Goal: Task Accomplishment & Management: Manage account settings

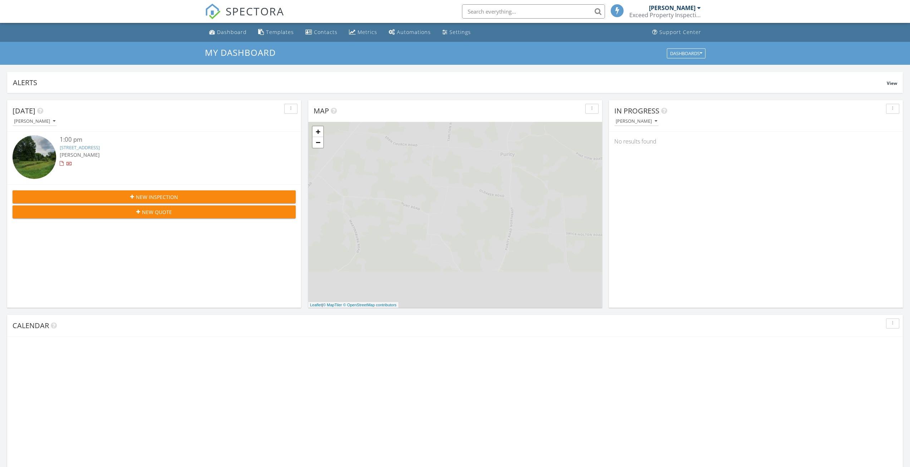
scroll to position [4, 4]
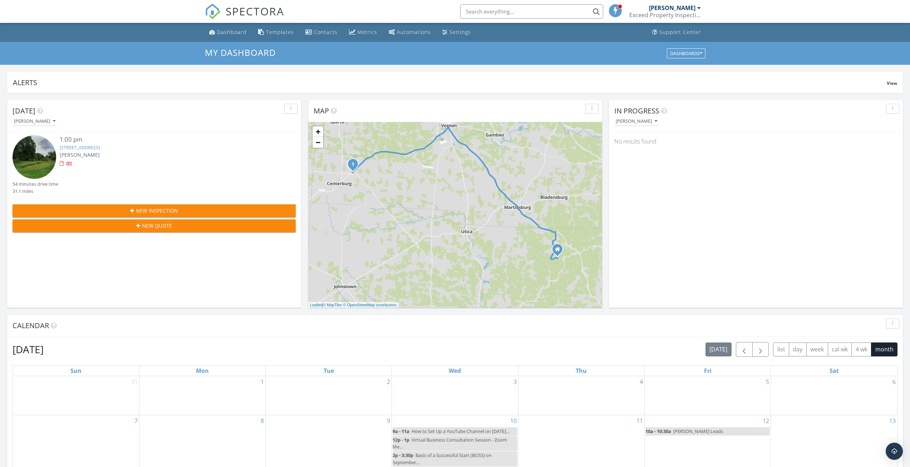
click at [100, 149] on link "5502 Columbus Rd, Centerburg, OH 43011" at bounding box center [80, 147] width 40 height 6
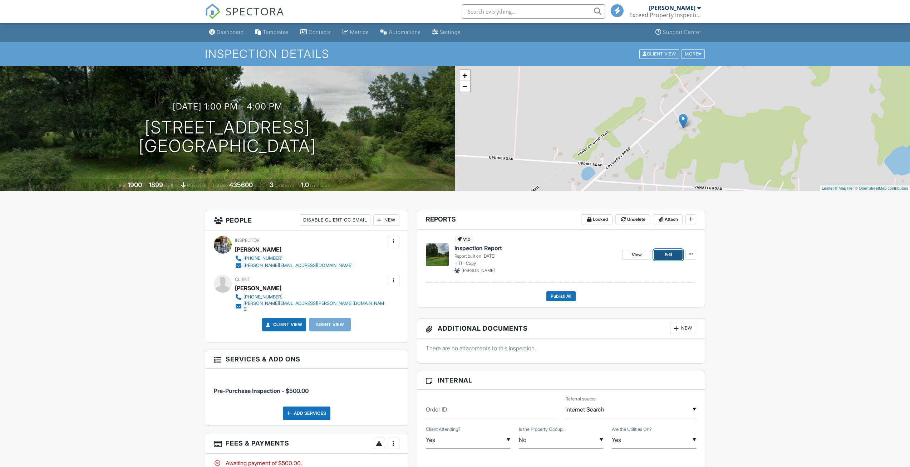
click at [670, 254] on span "Edit" at bounding box center [669, 254] width 8 height 7
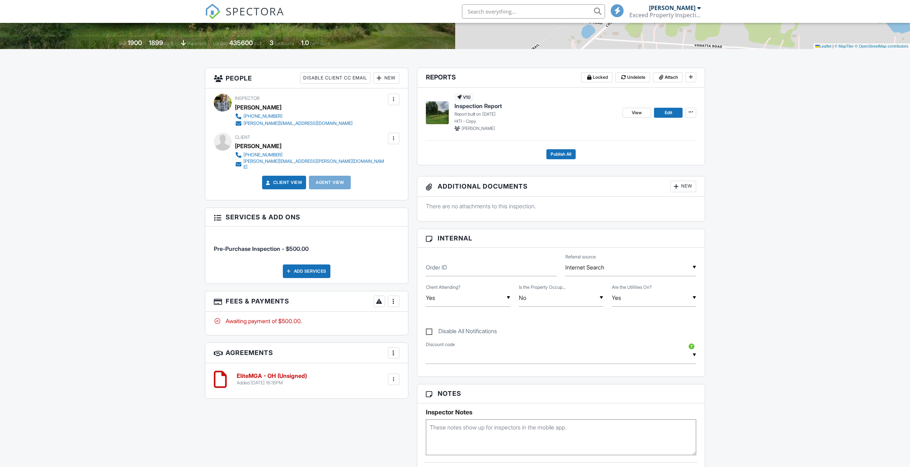
scroll to position [143, 0]
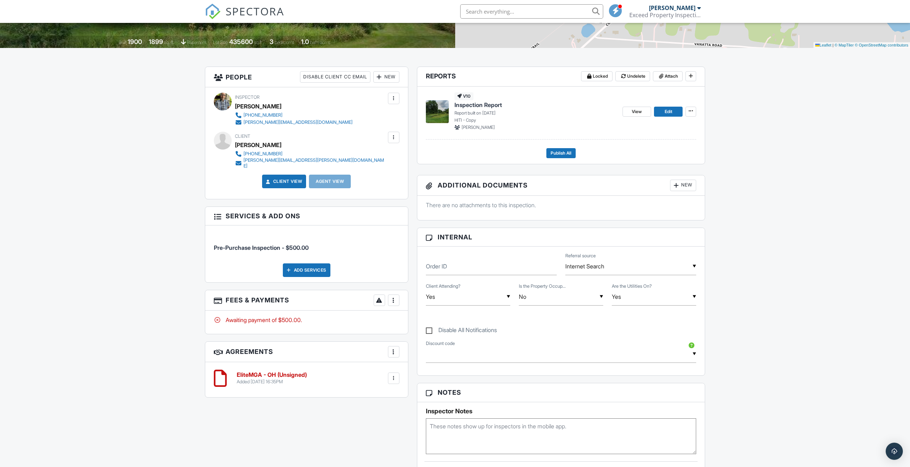
click at [395, 348] on div at bounding box center [393, 351] width 7 height 7
click at [58, 363] on div "Dashboard Templates Contacts Metrics Automations Settings Support Center Inspec…" at bounding box center [455, 356] width 910 height 952
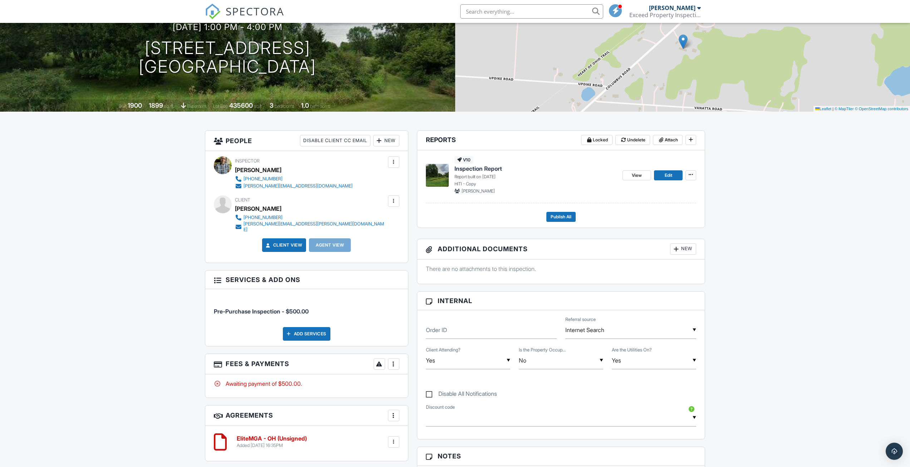
scroll to position [0, 0]
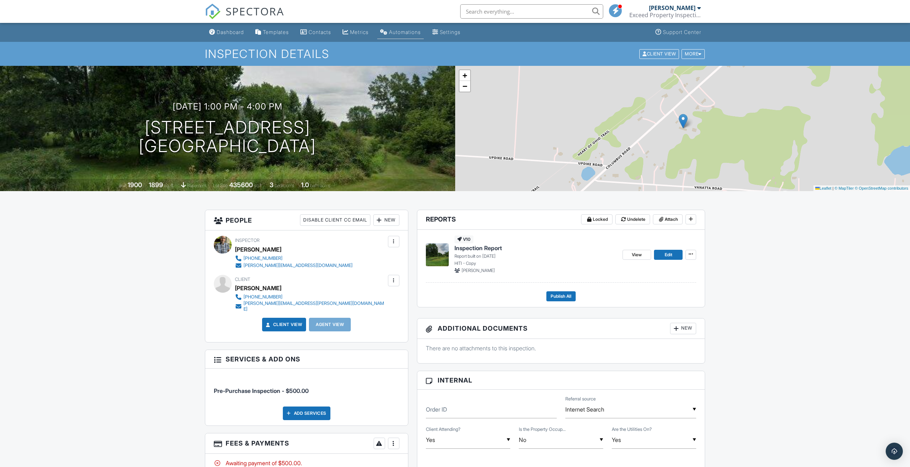
click at [408, 38] on link "Automations" at bounding box center [400, 32] width 46 height 13
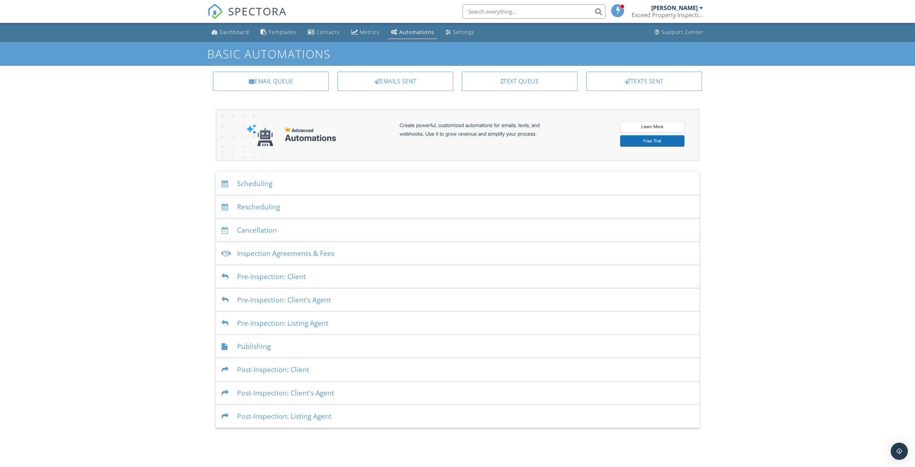
click at [390, 83] on div "Emails Sent" at bounding box center [396, 81] width 116 height 19
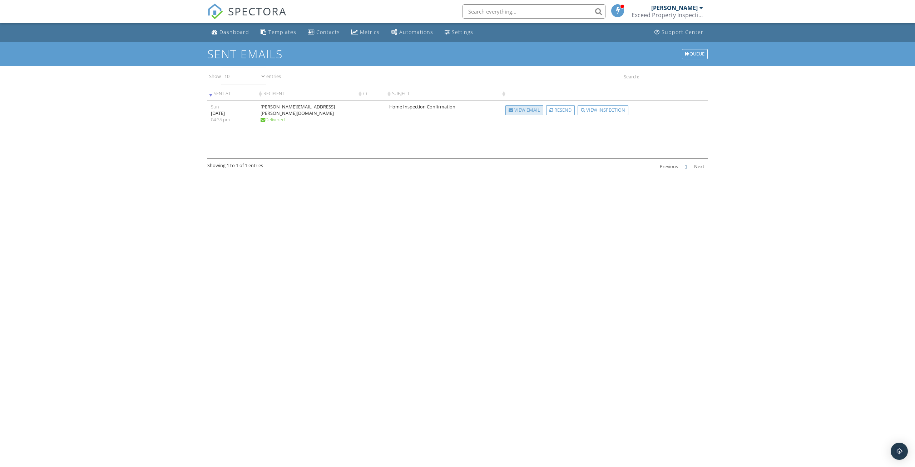
click at [523, 108] on div "View Email" at bounding box center [525, 110] width 38 height 10
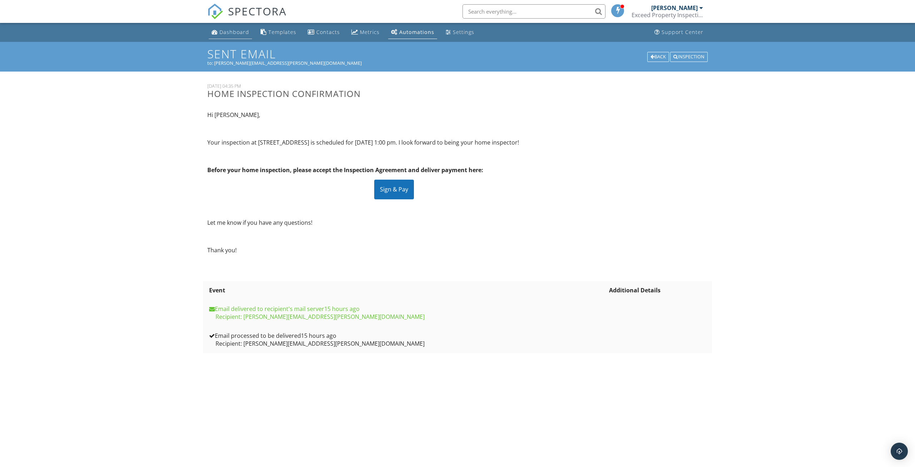
click at [236, 36] on link "Dashboard" at bounding box center [230, 32] width 43 height 13
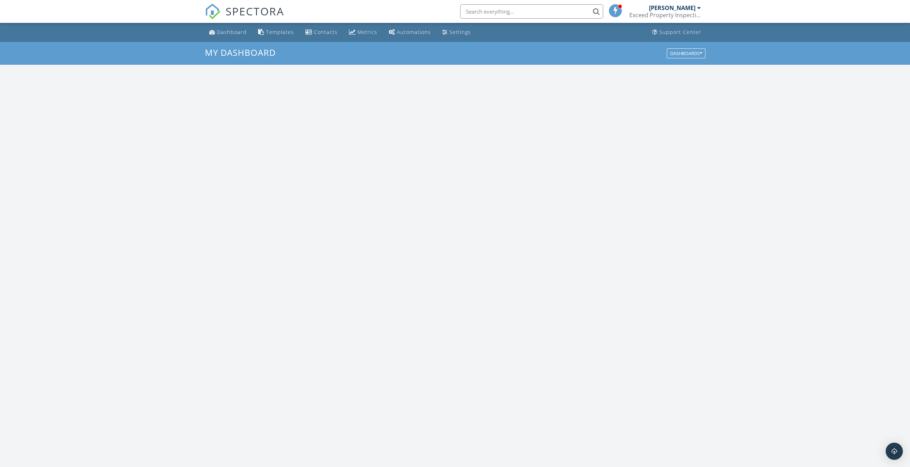
scroll to position [662, 921]
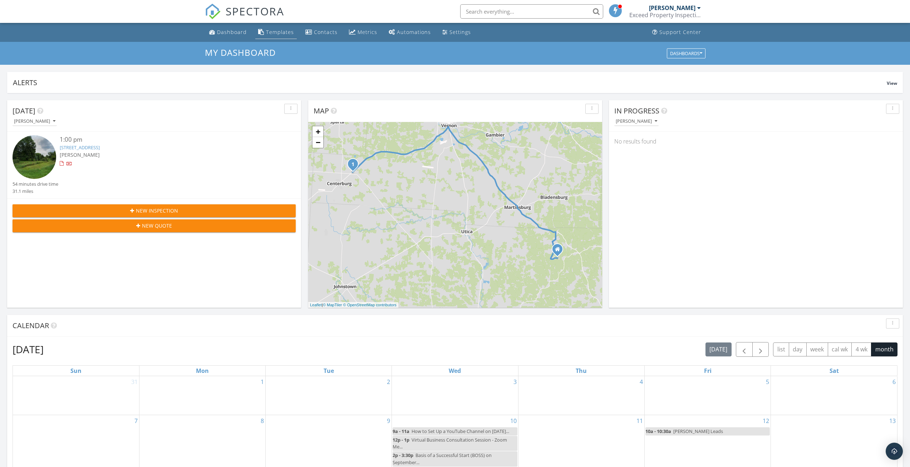
click at [266, 33] on div "Templates" at bounding box center [280, 32] width 28 height 7
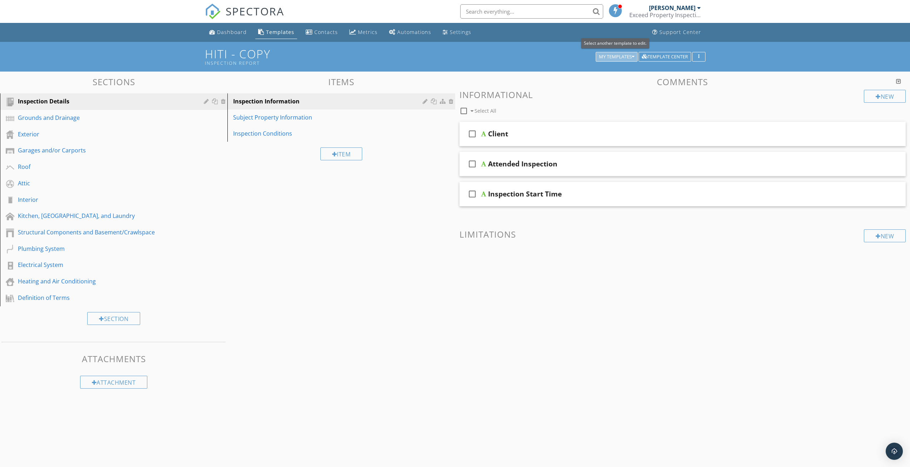
click at [625, 58] on div "My Templates" at bounding box center [616, 56] width 35 height 5
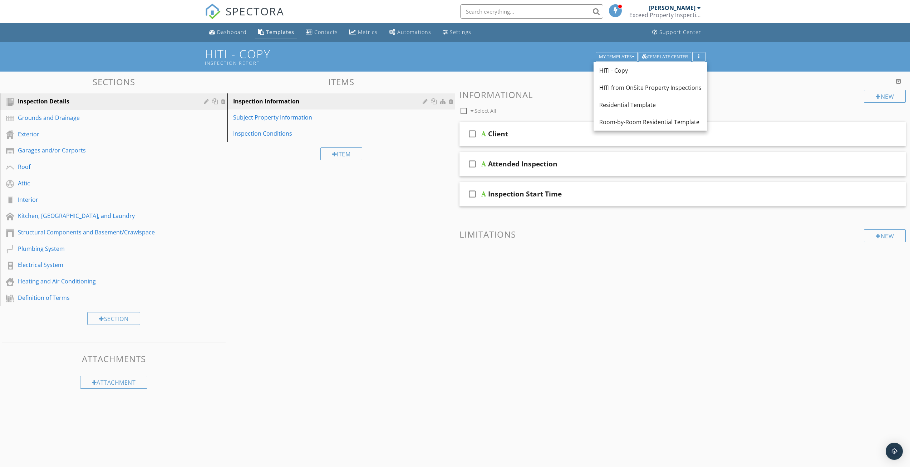
click at [756, 57] on div "HITI - Copy Inspection Report My Templates Template Center" at bounding box center [455, 57] width 910 height 30
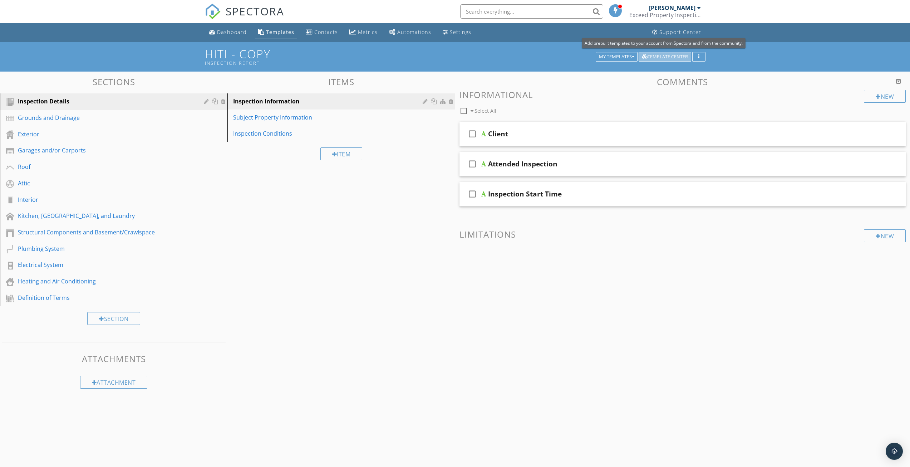
click at [658, 56] on div "Template Center" at bounding box center [665, 56] width 46 height 5
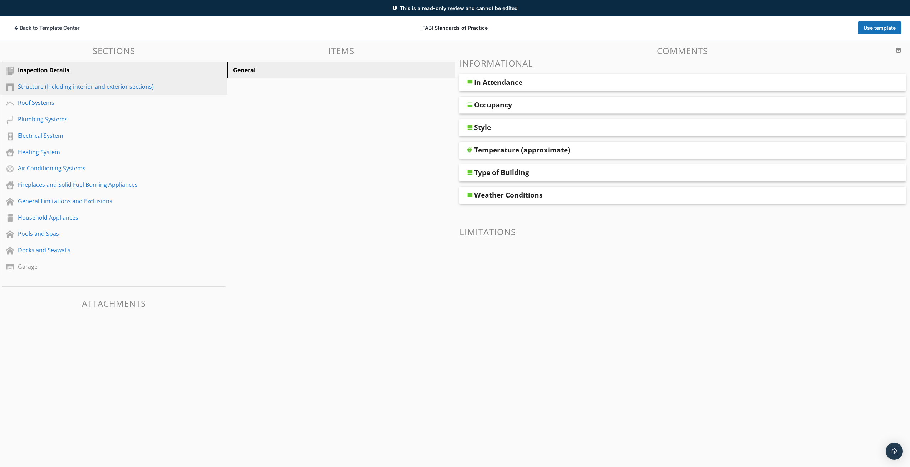
click at [84, 87] on div "Structure (Including interior and exterior sections)" at bounding box center [106, 86] width 176 height 9
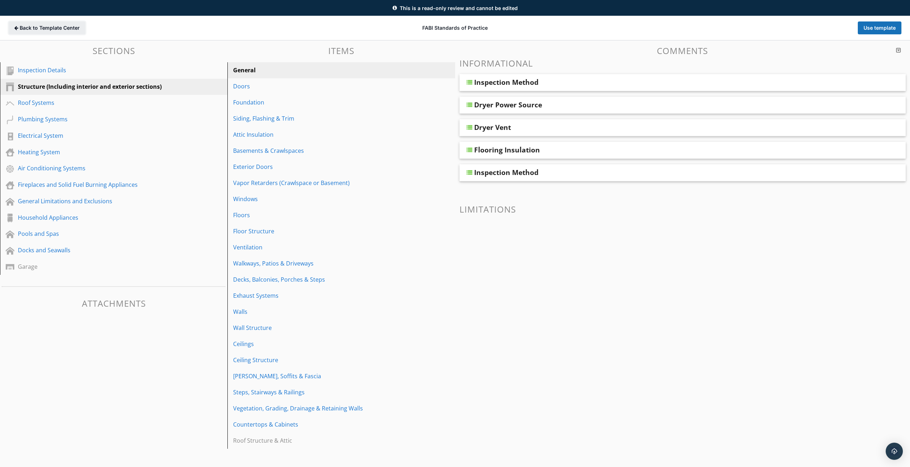
click at [22, 31] on span "Back to Template Center" at bounding box center [50, 27] width 60 height 7
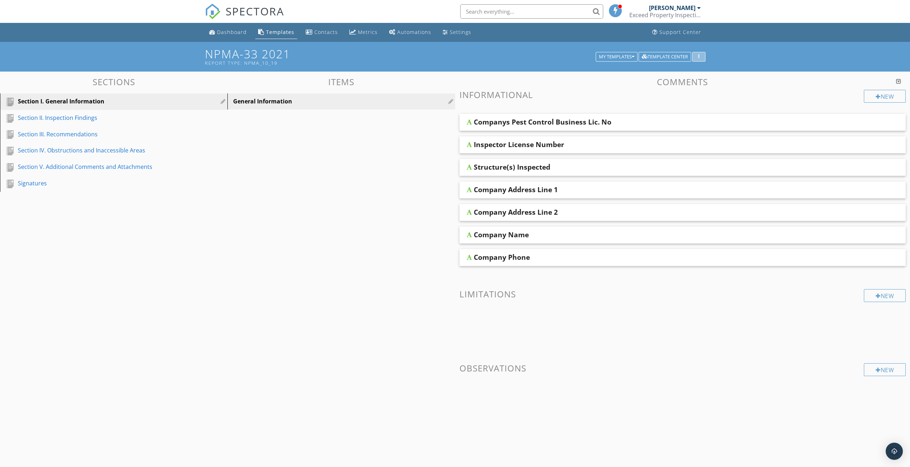
click at [696, 54] on div "button" at bounding box center [698, 56] width 7 height 5
click at [540, 124] on div "Companys Pest Control Business Lic. No" at bounding box center [543, 122] width 138 height 9
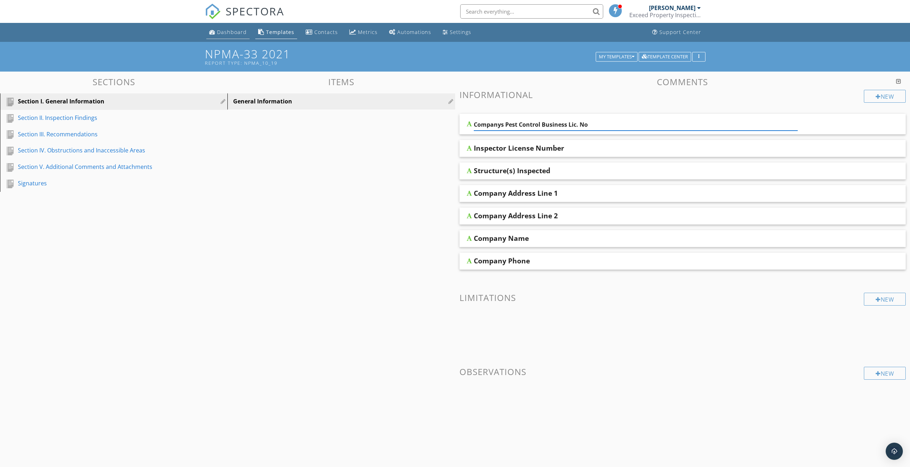
click at [226, 35] on div "Dashboard" at bounding box center [232, 32] width 30 height 7
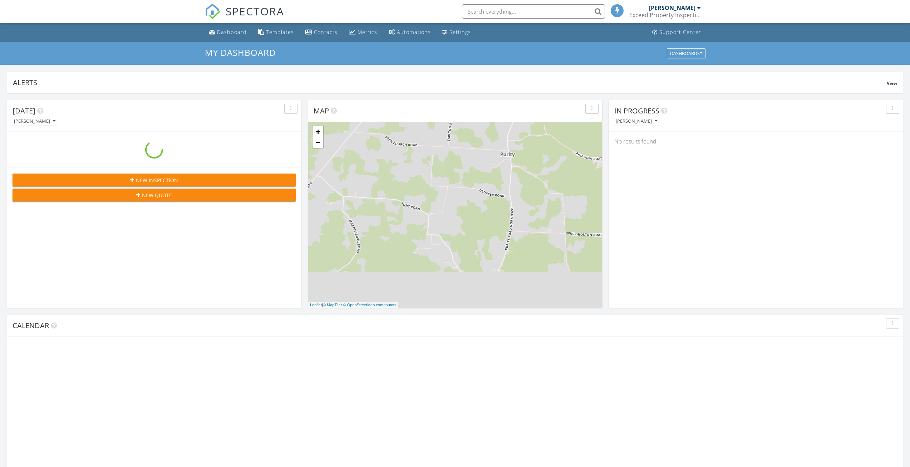
scroll to position [662, 921]
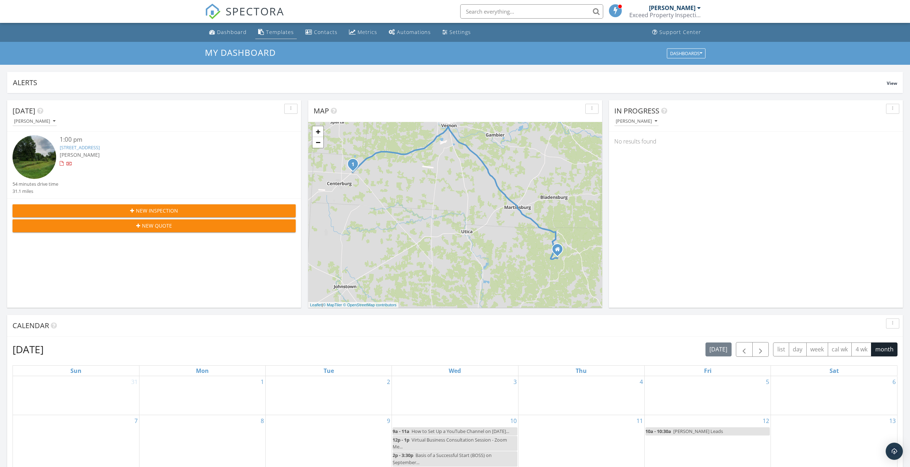
click at [278, 34] on div "Templates" at bounding box center [280, 32] width 28 height 7
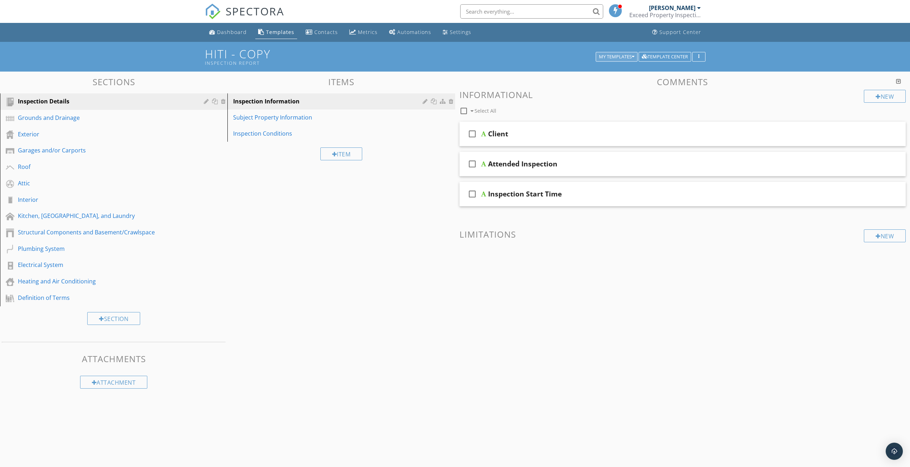
click at [630, 58] on div "My Templates" at bounding box center [616, 56] width 35 height 5
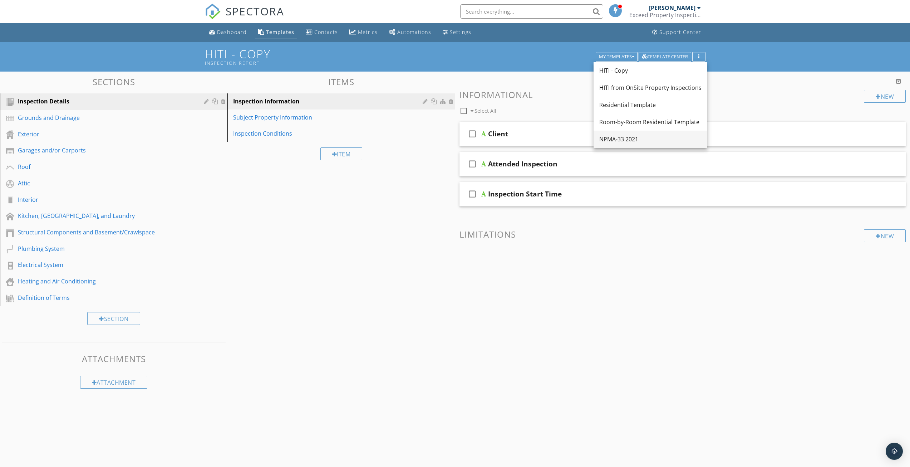
click at [614, 139] on div "NPMA-33 2021" at bounding box center [650, 139] width 102 height 9
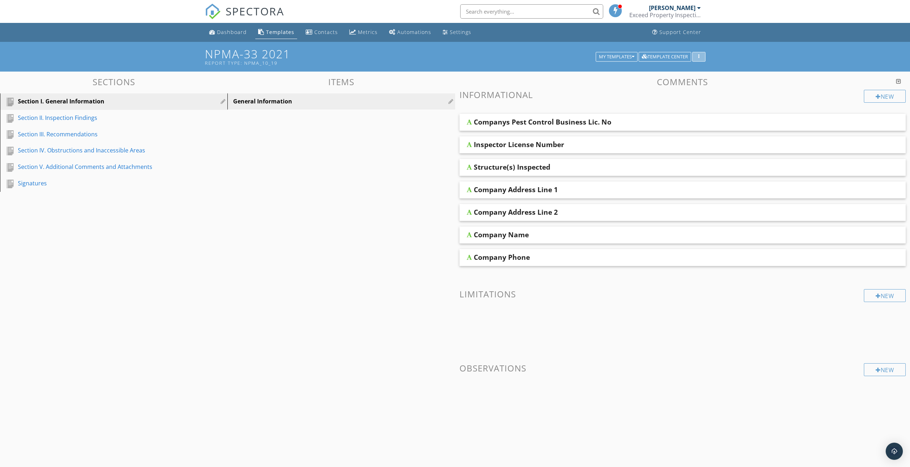
click at [701, 56] on div "button" at bounding box center [698, 56] width 7 height 5
click at [225, 28] on link "Dashboard" at bounding box center [227, 32] width 43 height 13
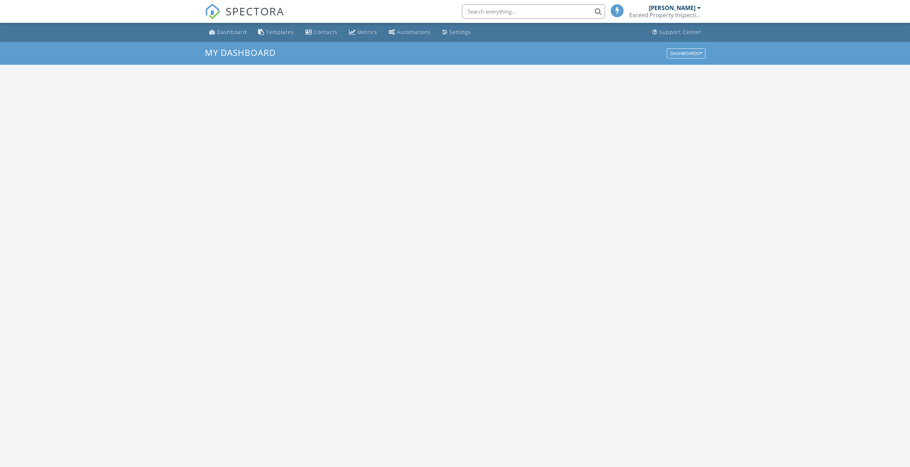
scroll to position [662, 921]
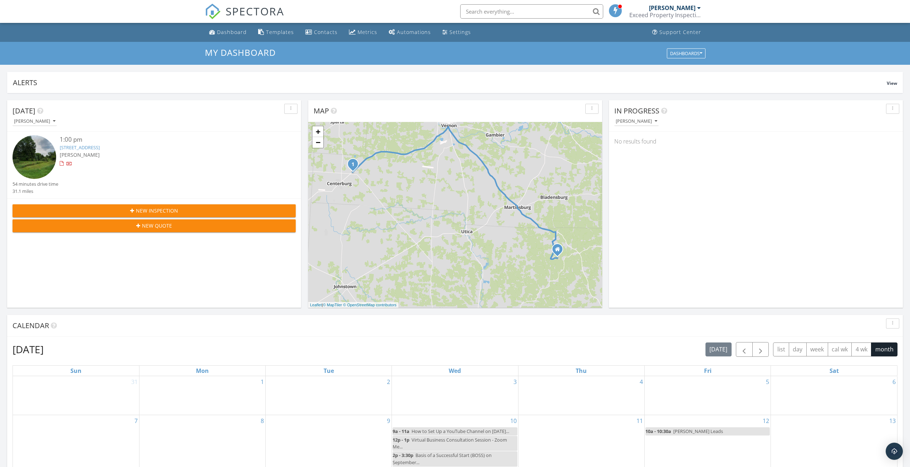
click at [84, 146] on link "[STREET_ADDRESS]" at bounding box center [80, 147] width 40 height 6
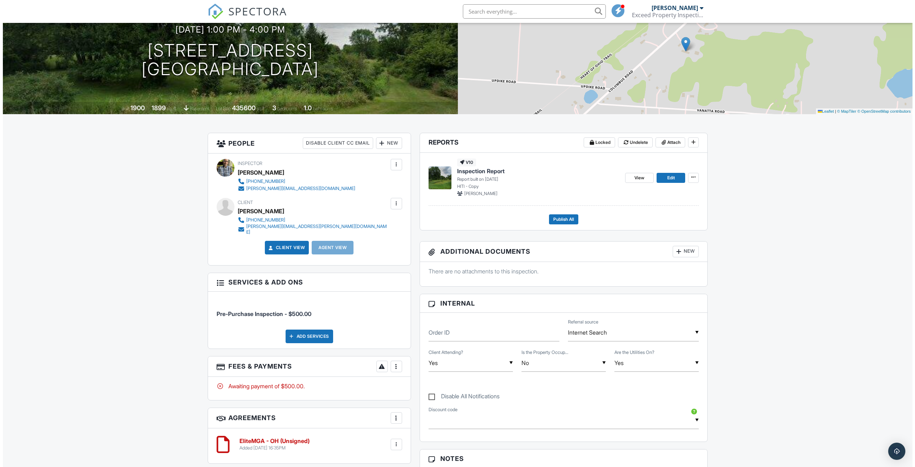
scroll to position [72, 0]
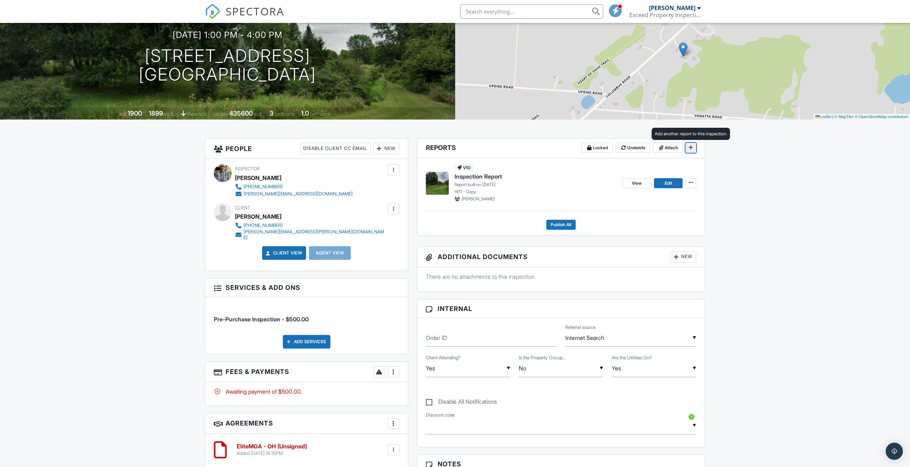
click at [688, 149] on span at bounding box center [690, 147] width 7 height 7
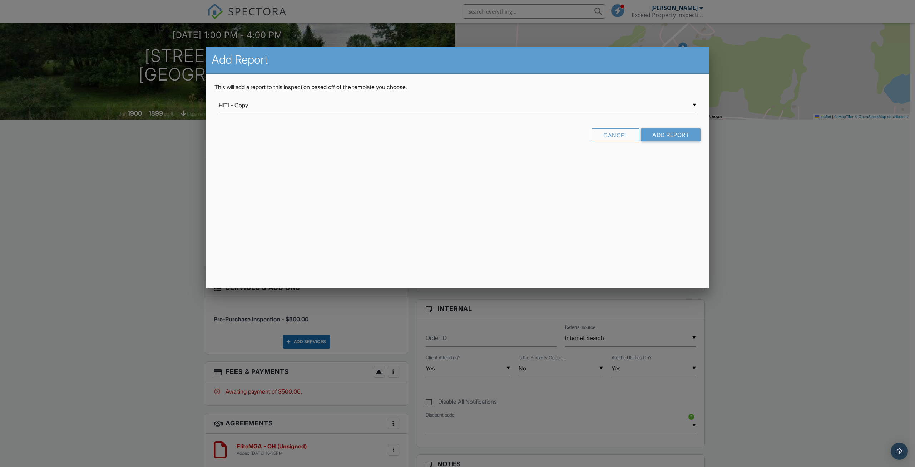
click at [264, 102] on div "▼ HITI - Copy HITI - Copy HITI from OnSite Property Inspections Residential Tem…" at bounding box center [458, 106] width 478 height 18
drag, startPoint x: 246, startPoint y: 182, endPoint x: 251, endPoint y: 178, distance: 5.7
click at [246, 181] on span "NPMA-33 2021" at bounding box center [458, 177] width 478 height 18
type input "NPMA-33 2021"
click at [668, 134] on input "Add Report" at bounding box center [671, 134] width 60 height 13
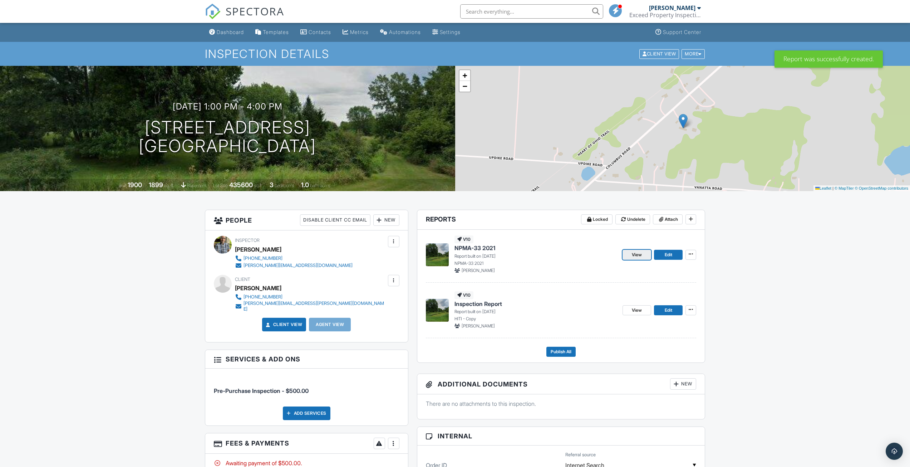
click at [637, 254] on span "View" at bounding box center [637, 254] width 10 height 7
click at [663, 256] on link "Edit" at bounding box center [668, 255] width 29 height 10
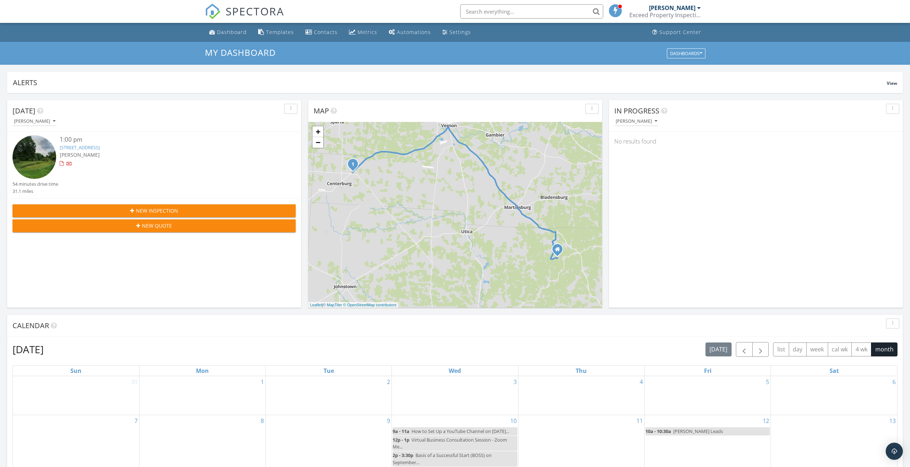
click at [86, 147] on link "5502 Columbus Rd, Centerburg, OH 43011" at bounding box center [80, 147] width 40 height 6
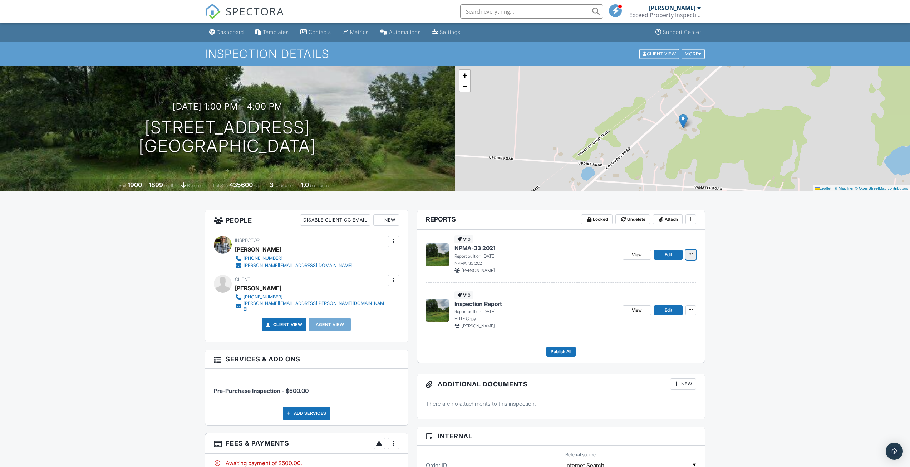
click at [691, 255] on icon at bounding box center [691, 253] width 4 height 5
click at [644, 309] on input "Delete Report" at bounding box center [655, 307] width 73 height 16
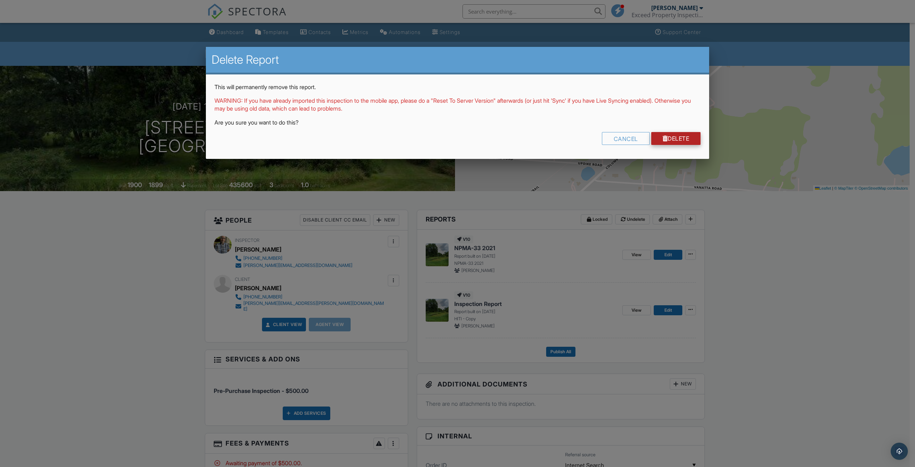
click at [672, 137] on link "Delete" at bounding box center [676, 138] width 50 height 13
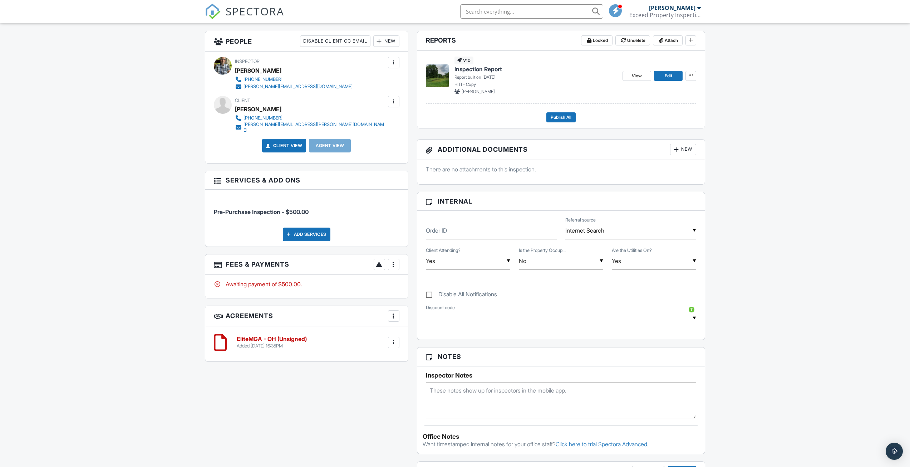
click at [97, 144] on div "Dashboard Templates Contacts Metrics Automations Settings Support Center Inspec…" at bounding box center [455, 320] width 910 height 952
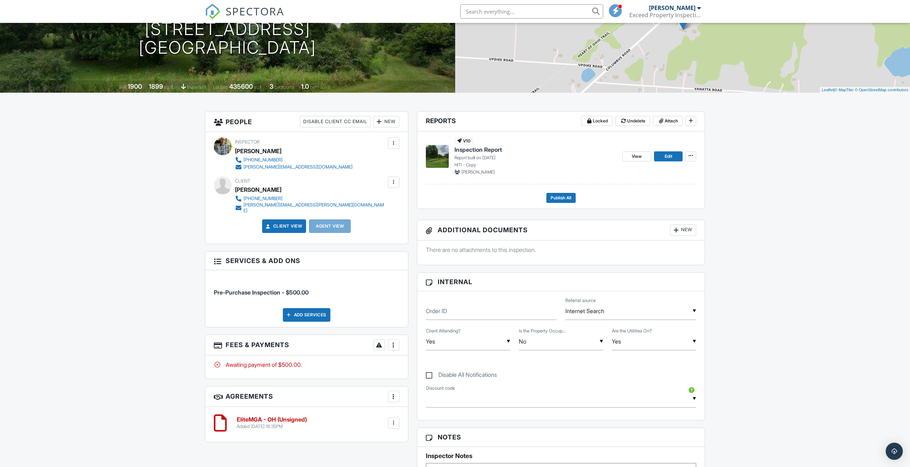
scroll to position [215, 0]
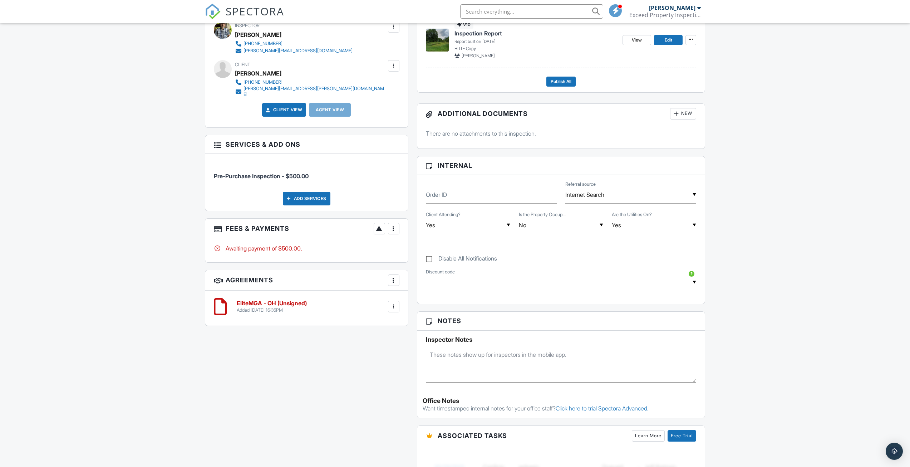
click at [430, 355] on textarea at bounding box center [561, 364] width 271 height 36
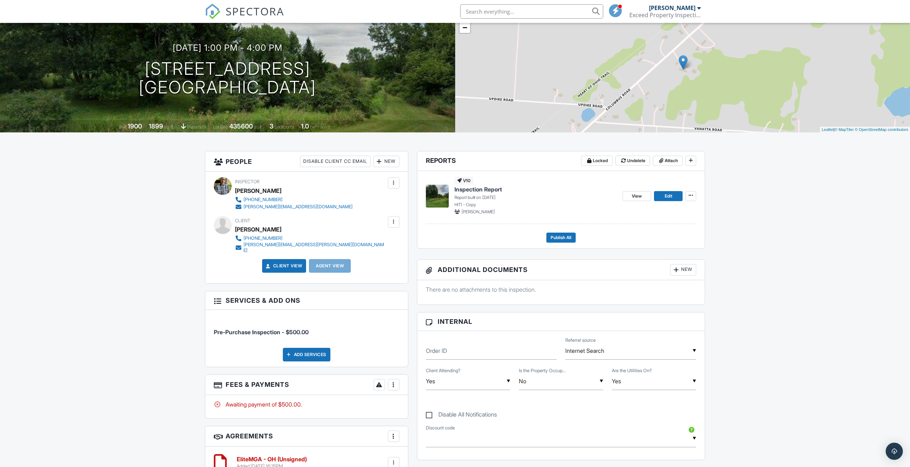
scroll to position [43, 0]
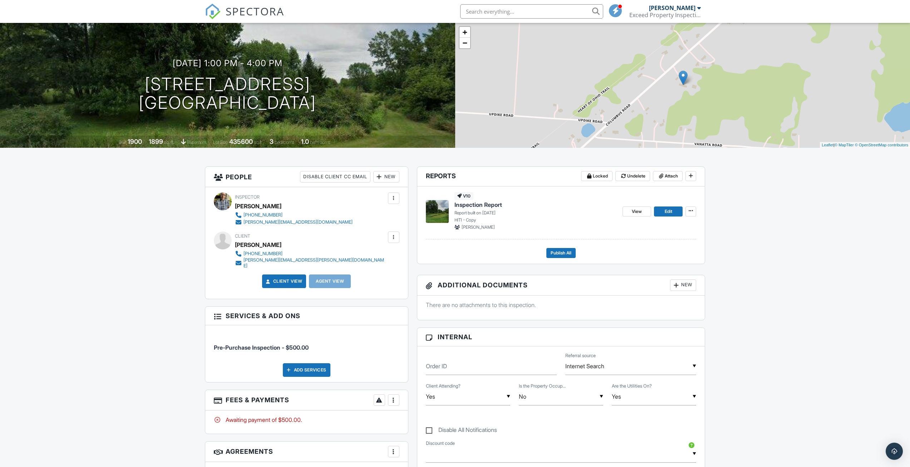
type textarea "Client will attend the full inspection. Client's agent will attend the final wa…"
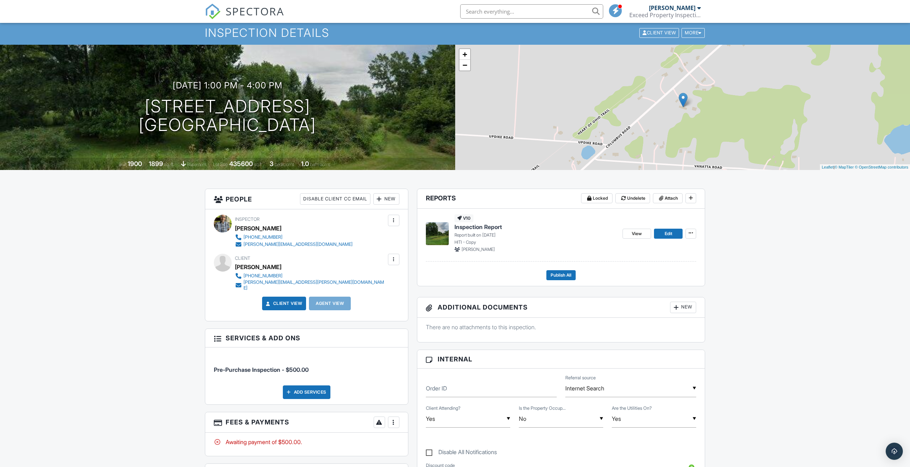
scroll to position [0, 0]
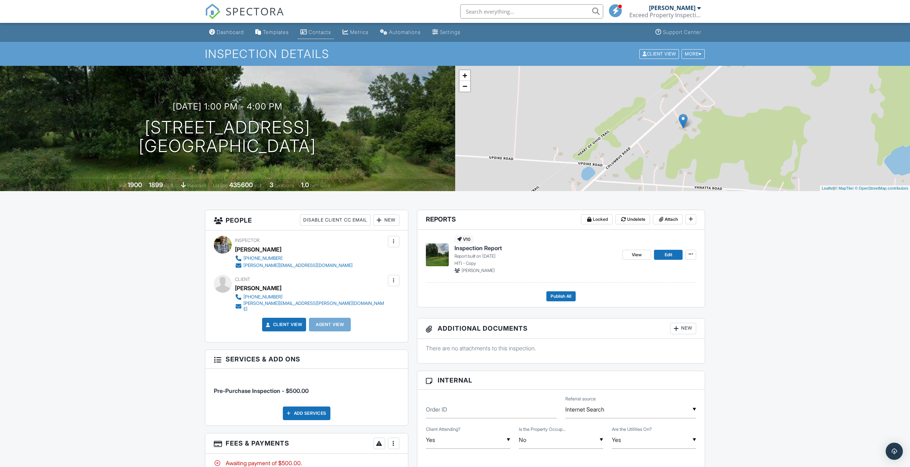
click at [320, 32] on div "Contacts" at bounding box center [320, 32] width 23 height 6
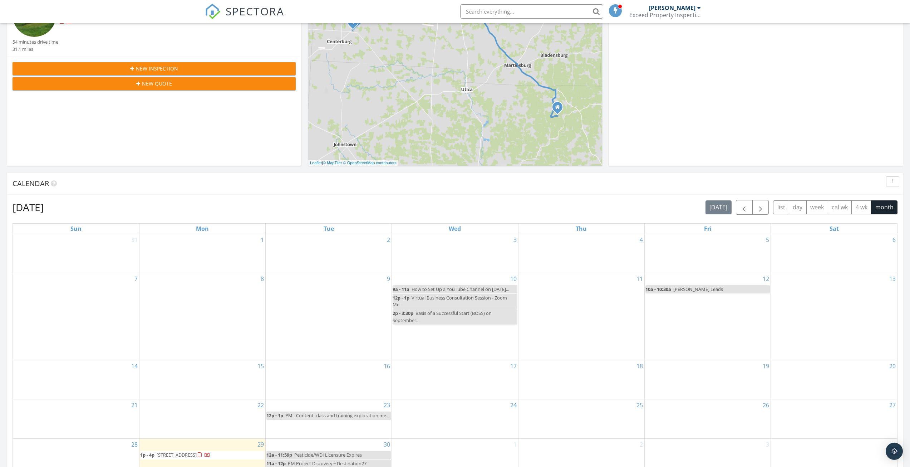
scroll to position [36, 0]
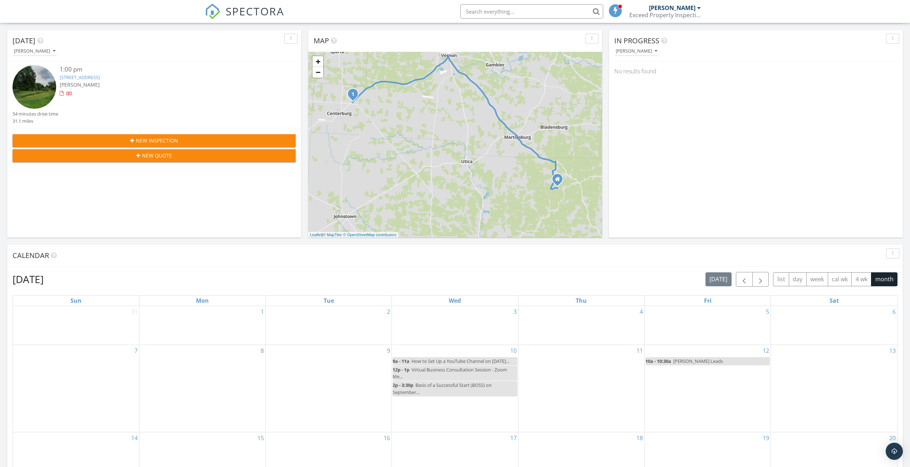
scroll to position [215, 0]
